Goal: Task Accomplishment & Management: Use online tool/utility

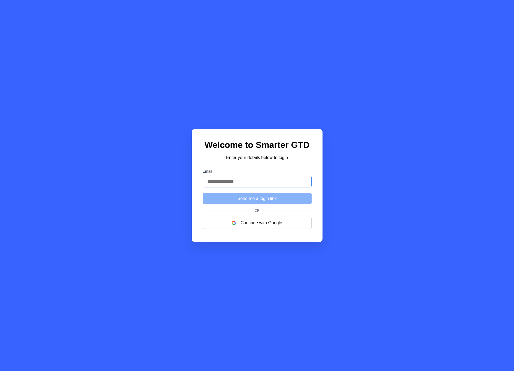
type input "**********"
click at [250, 200] on button "Send me a login link" at bounding box center [257, 198] width 109 height 11
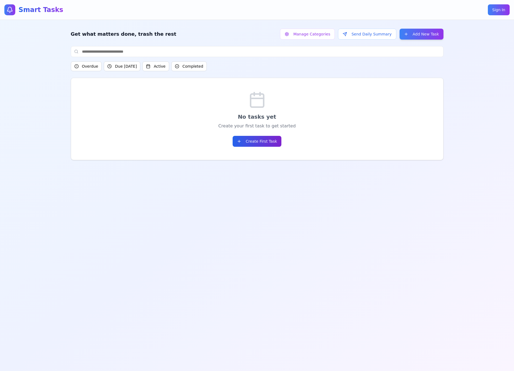
click at [266, 138] on button "Create First Task" at bounding box center [257, 141] width 49 height 11
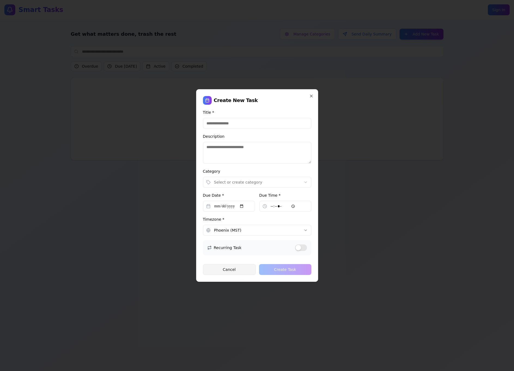
click at [234, 267] on button "Cancel" at bounding box center [229, 269] width 53 height 11
